Goal: Check status: Check status

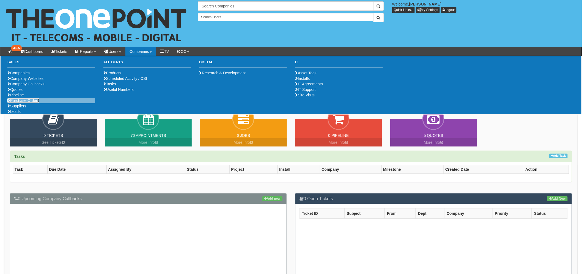
click at [25, 103] on link "Purchase Orders" at bounding box center [23, 100] width 32 height 4
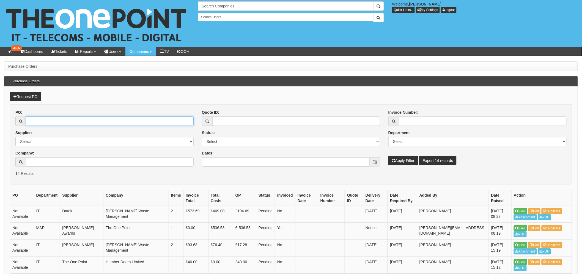
click at [54, 122] on input "PO:" at bounding box center [110, 120] width 168 height 9
type input "19738"
click at [388, 156] on button "Apply Filter" at bounding box center [403, 160] width 30 height 9
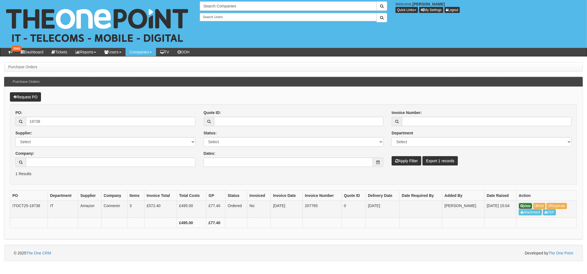
click at [527, 205] on link "View" at bounding box center [525, 206] width 13 height 6
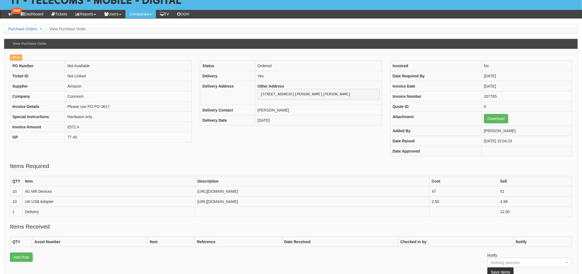
scroll to position [31, 0]
